Goal: Task Accomplishment & Management: Use online tool/utility

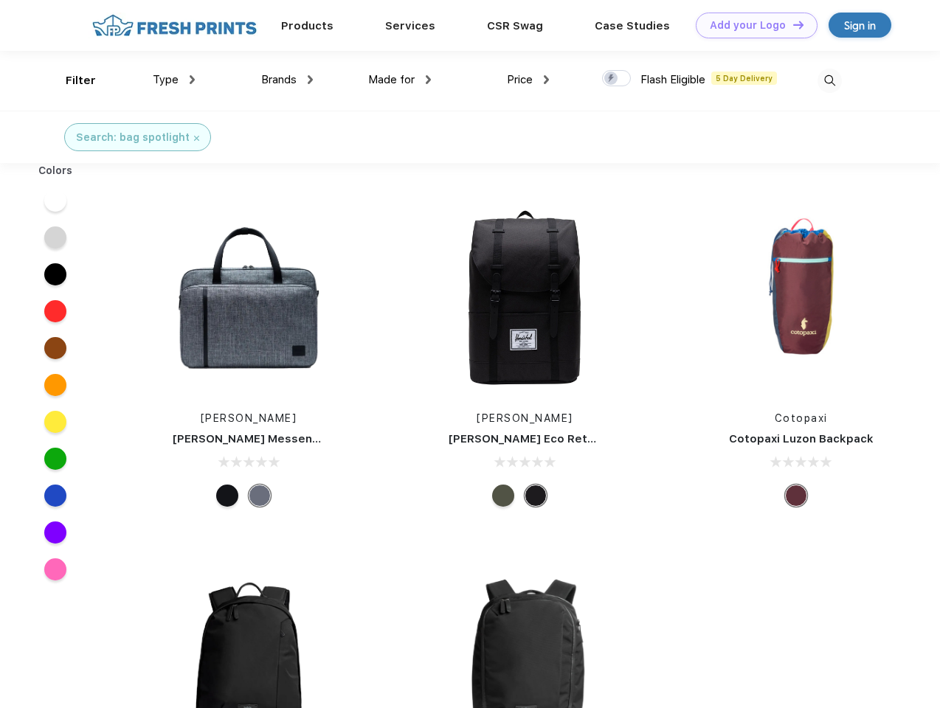
click at [751, 25] on link "Add your Logo Design Tool" at bounding box center [757, 26] width 122 height 26
click at [0, 0] on div "Design Tool" at bounding box center [0, 0] width 0 height 0
click at [792, 24] on link "Add your Logo Design Tool" at bounding box center [757, 26] width 122 height 26
click at [71, 80] on div "Filter" at bounding box center [81, 80] width 30 height 17
click at [174, 80] on span "Type" at bounding box center [166, 79] width 26 height 13
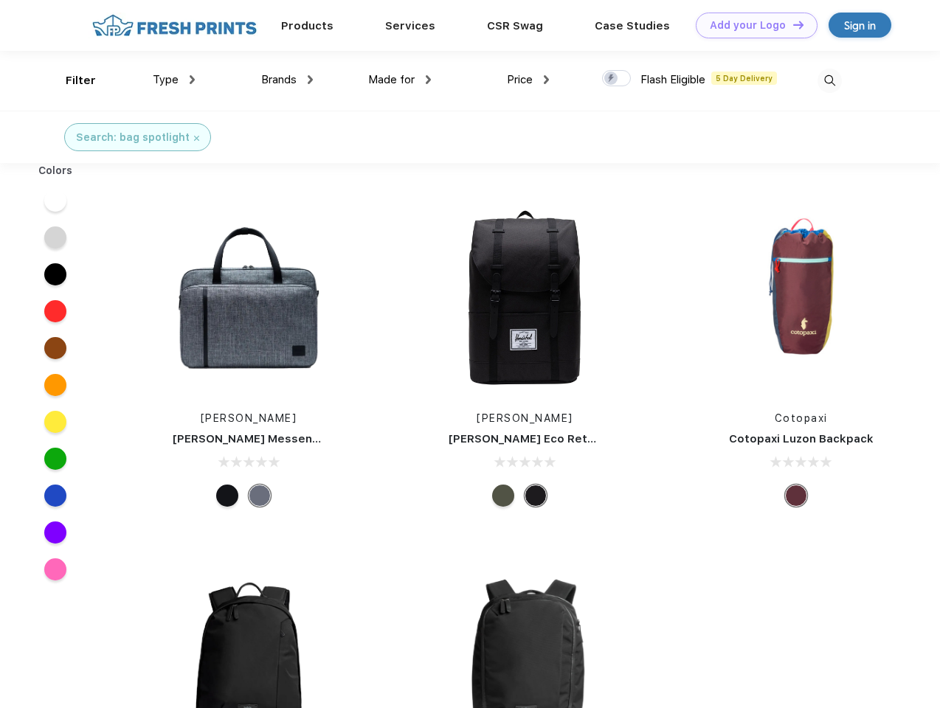
click at [287, 80] on span "Brands" at bounding box center [278, 79] width 35 height 13
click at [400, 80] on span "Made for" at bounding box center [391, 79] width 46 height 13
click at [528, 80] on span "Price" at bounding box center [520, 79] width 26 height 13
click at [617, 79] on div at bounding box center [616, 78] width 29 height 16
click at [612, 79] on input "checkbox" at bounding box center [607, 74] width 10 height 10
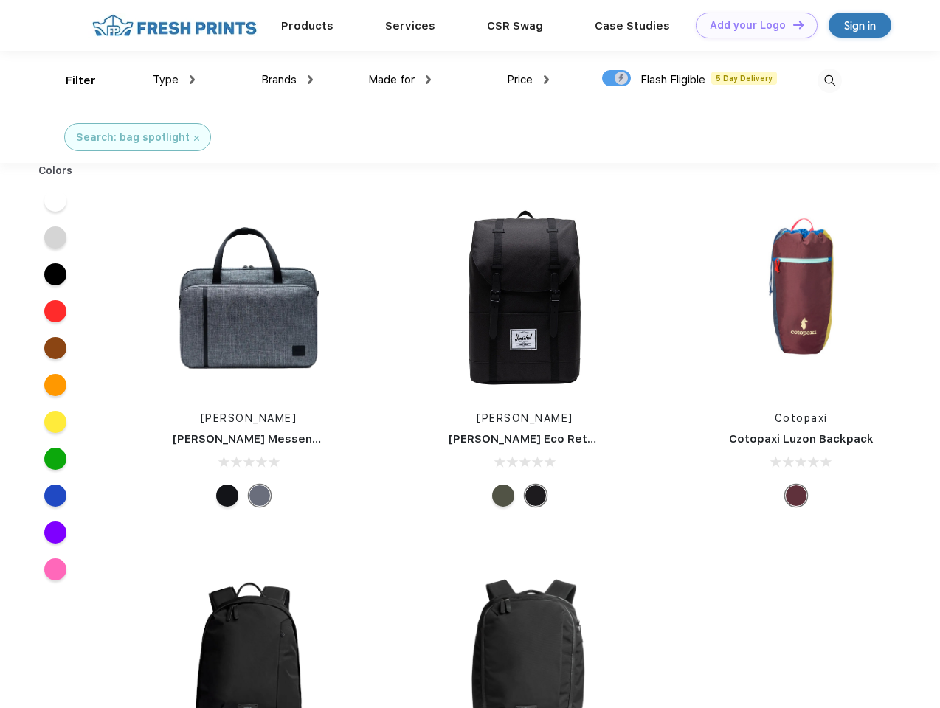
click at [829, 80] on img at bounding box center [830, 81] width 24 height 24
